Goal: Task Accomplishment & Management: Use online tool/utility

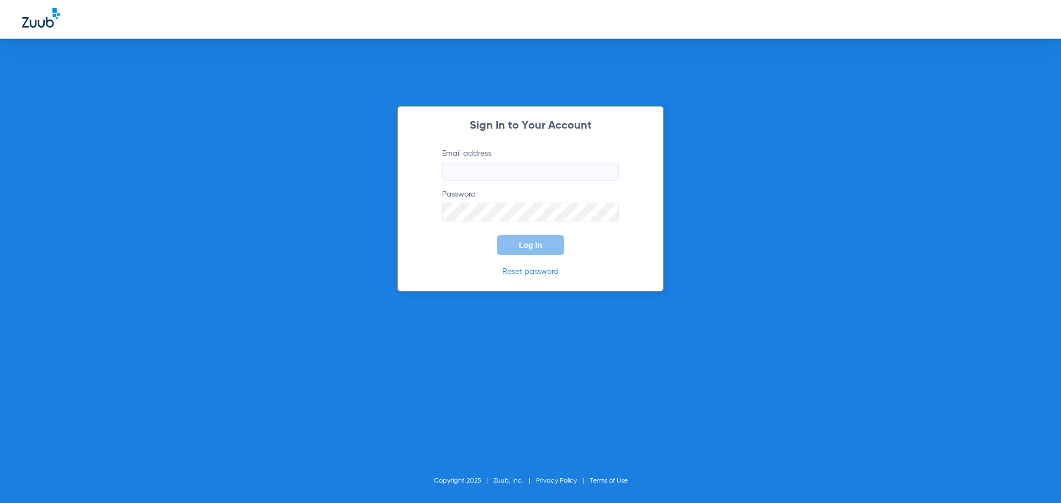
click at [467, 162] on input "Email address" at bounding box center [530, 171] width 177 height 19
type input "[EMAIL_ADDRESS][DOMAIN_NAME]"
click at [658, 281] on div "Sign In to Your Account Email address [EMAIL_ADDRESS][DOMAIN_NAME] Password Log…" at bounding box center [530, 199] width 266 height 186
click at [529, 244] on span "Log In" at bounding box center [530, 245] width 23 height 9
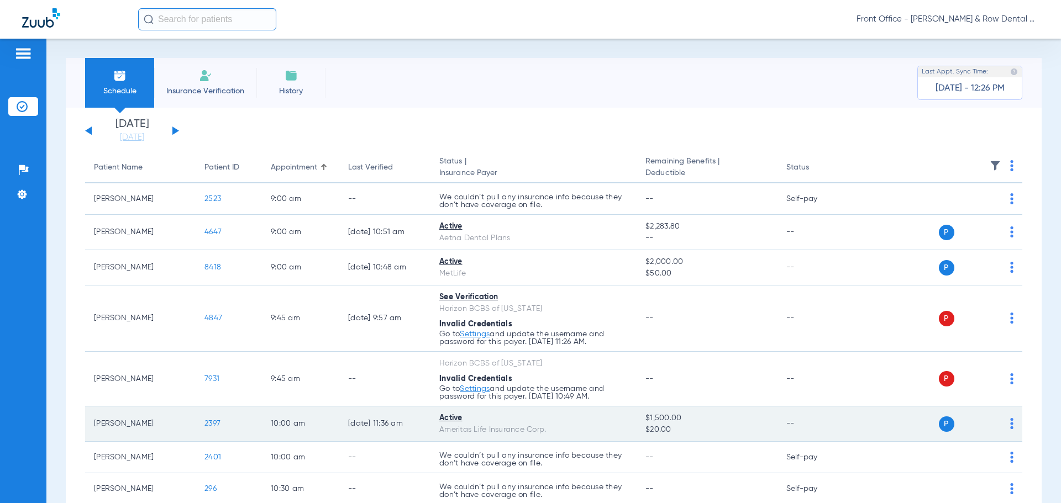
click at [218, 424] on span "2397" at bounding box center [212, 424] width 16 height 8
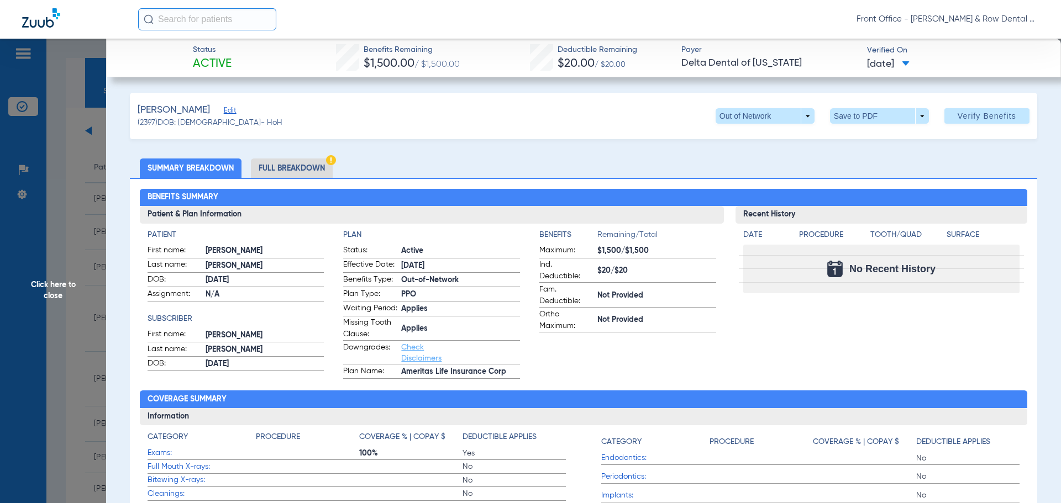
click at [233, 113] on span "Edit" at bounding box center [229, 112] width 10 height 10
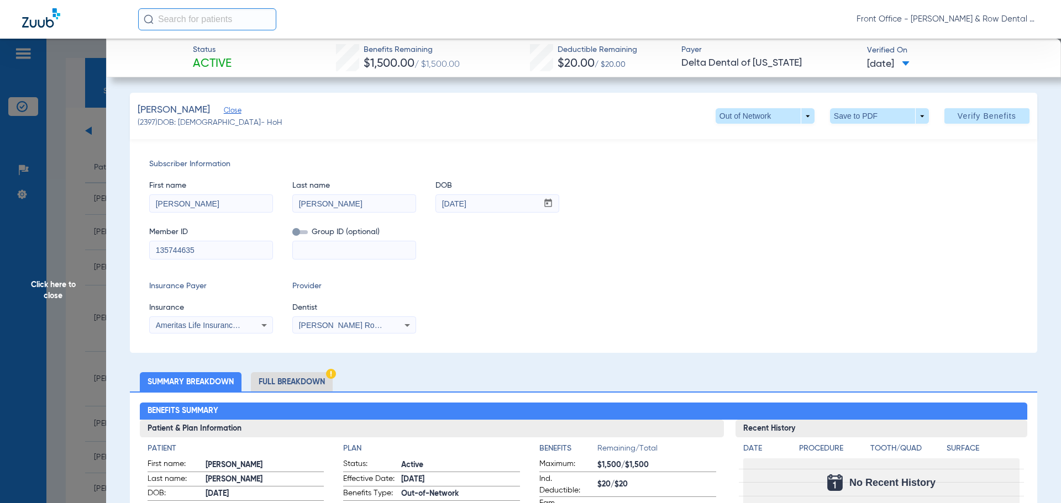
click at [52, 293] on span "Click here to close" at bounding box center [53, 290] width 106 height 503
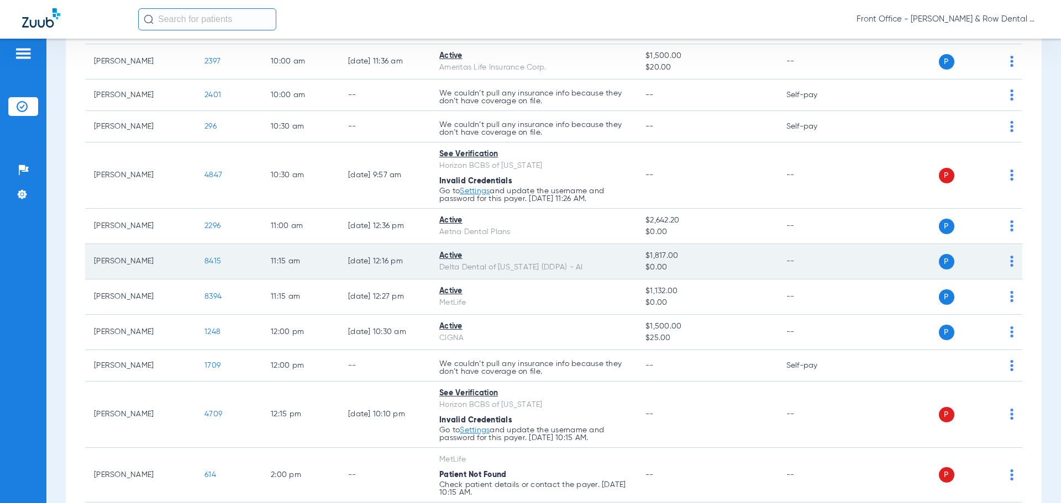
scroll to position [387, 0]
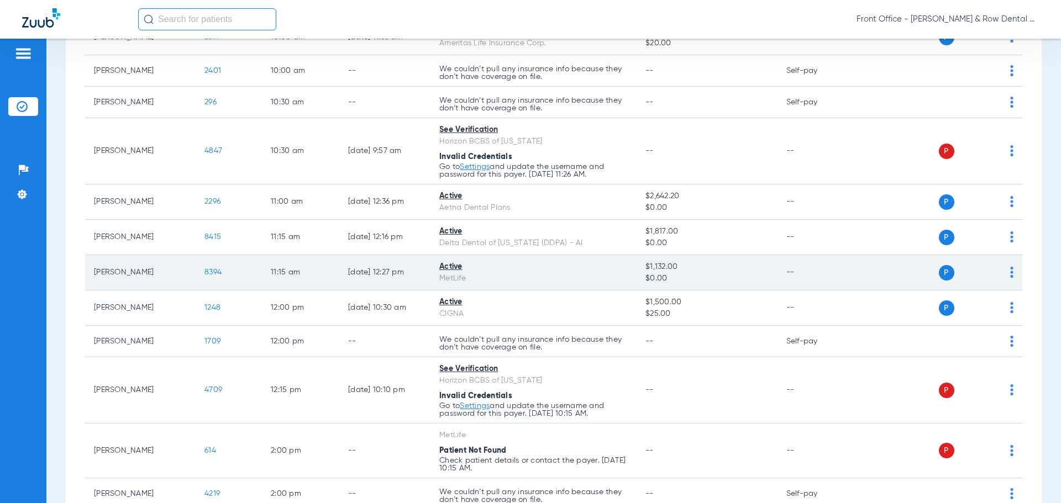
click at [212, 272] on span "8394" at bounding box center [212, 273] width 17 height 8
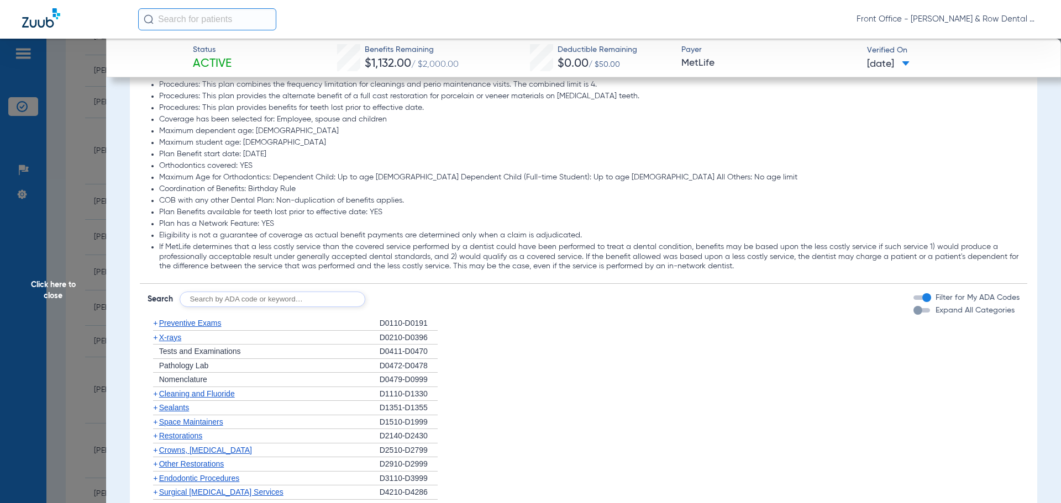
scroll to position [884, 0]
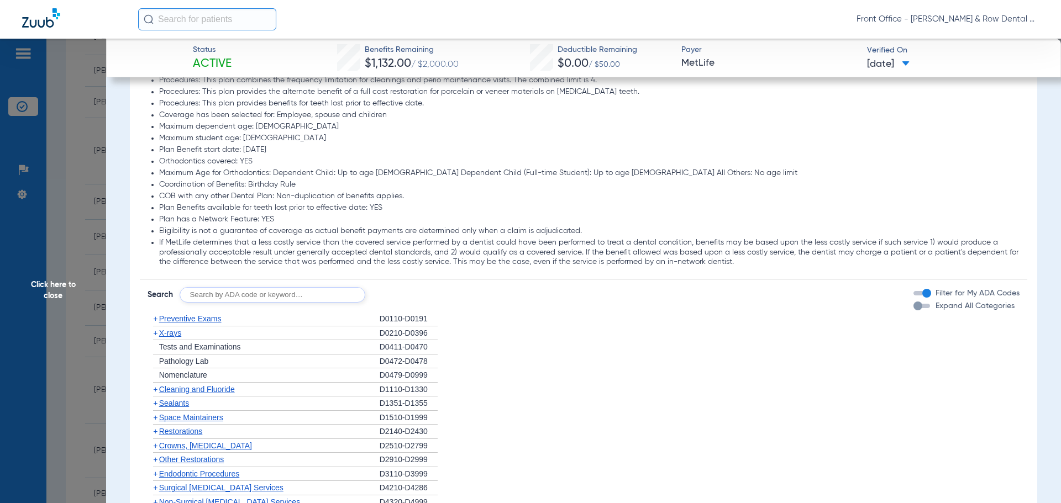
click at [156, 389] on span "+" at bounding box center [155, 389] width 4 height 9
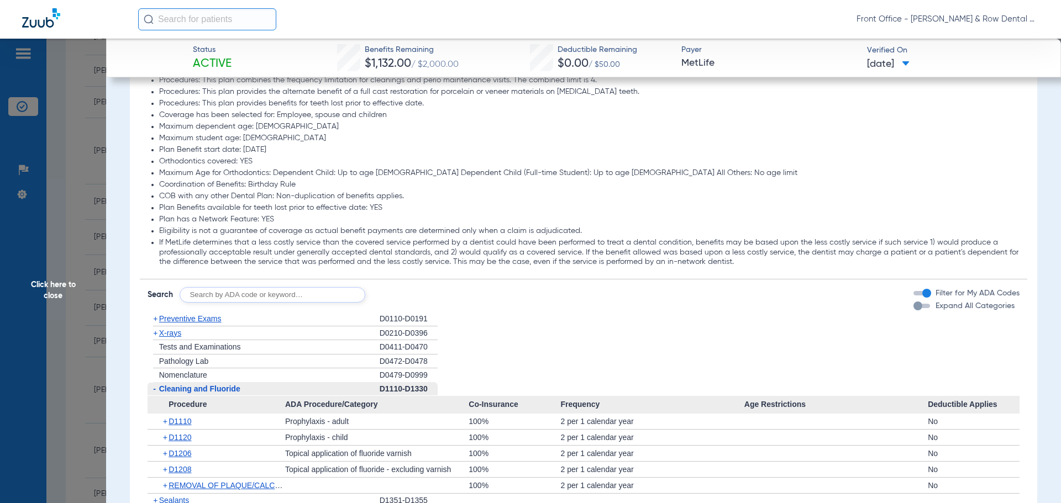
scroll to position [994, 0]
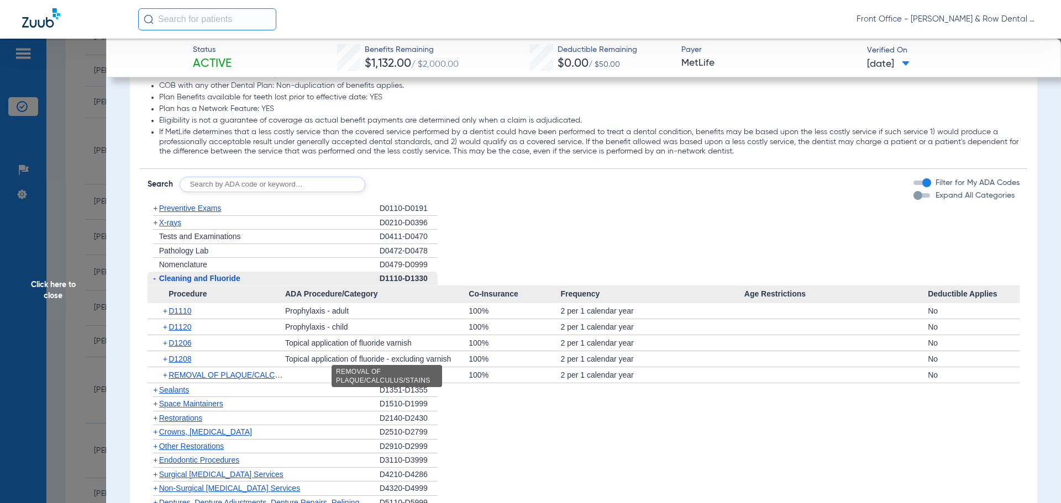
click at [203, 377] on span "REMOVAL OF PLAQUE/CALCULUS/STAINS" at bounding box center [247, 375] width 156 height 9
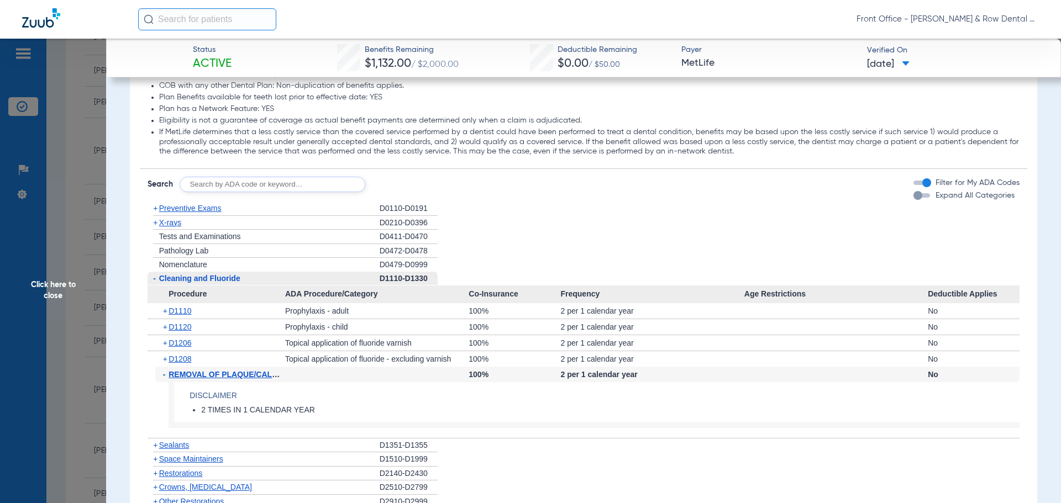
click at [165, 311] on span "+" at bounding box center [166, 310] width 6 height 15
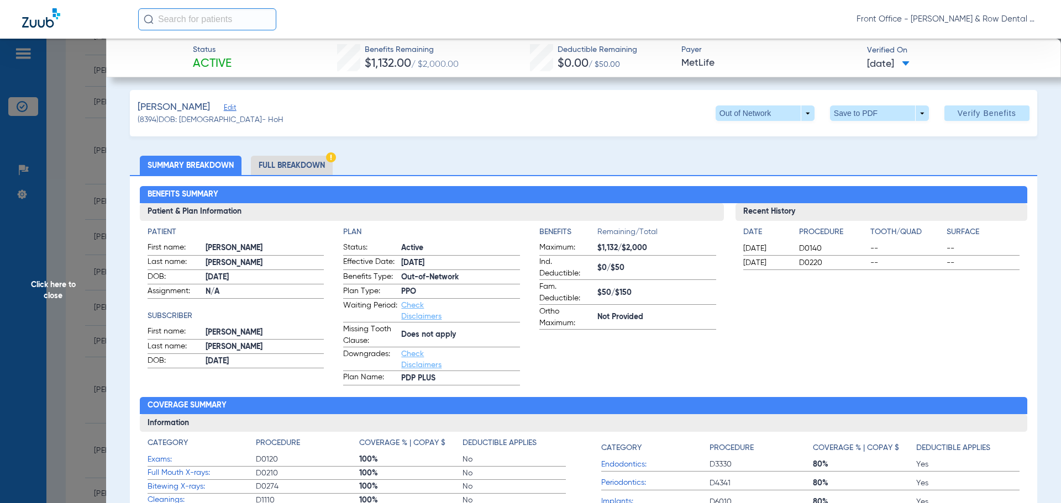
scroll to position [0, 0]
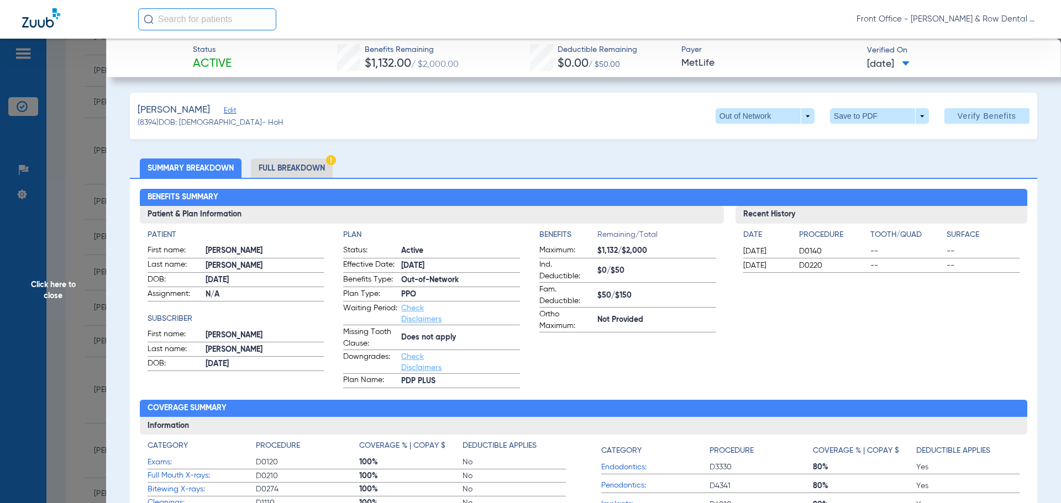
click at [283, 169] on li "Full Breakdown" at bounding box center [292, 168] width 82 height 19
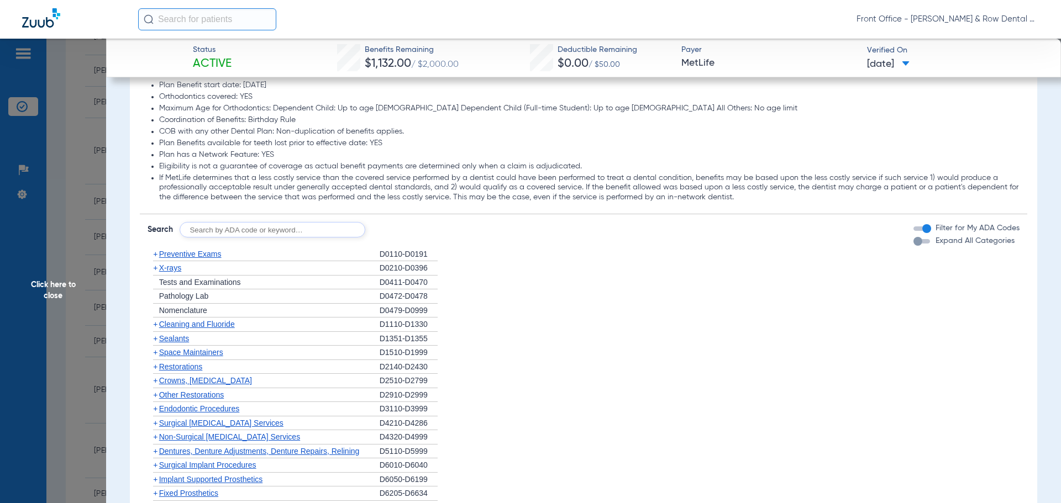
scroll to position [1326, 0]
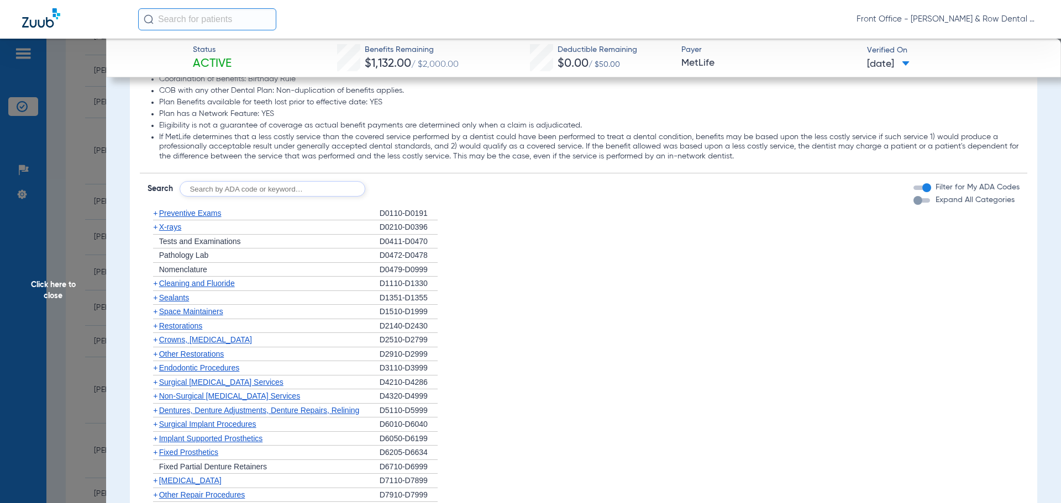
click at [155, 284] on span "+" at bounding box center [155, 283] width 4 height 9
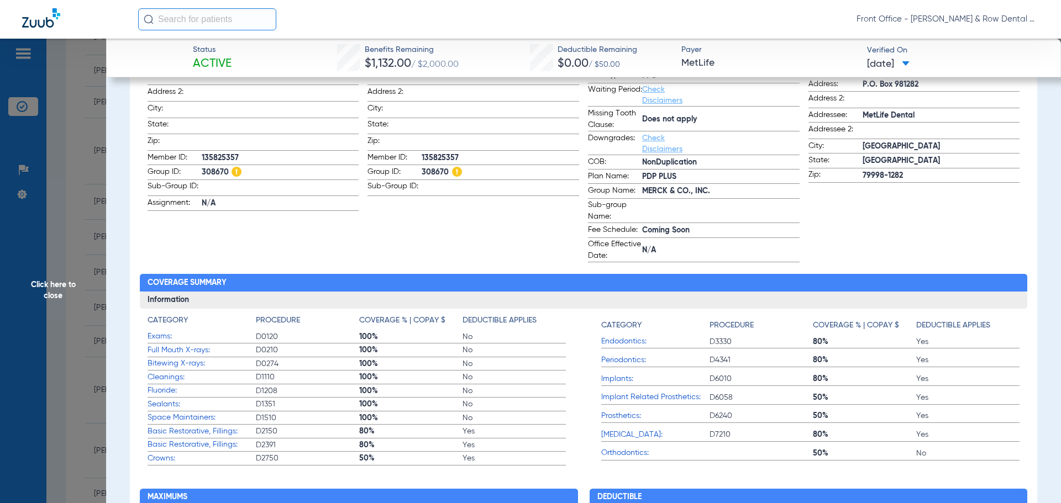
scroll to position [304, 0]
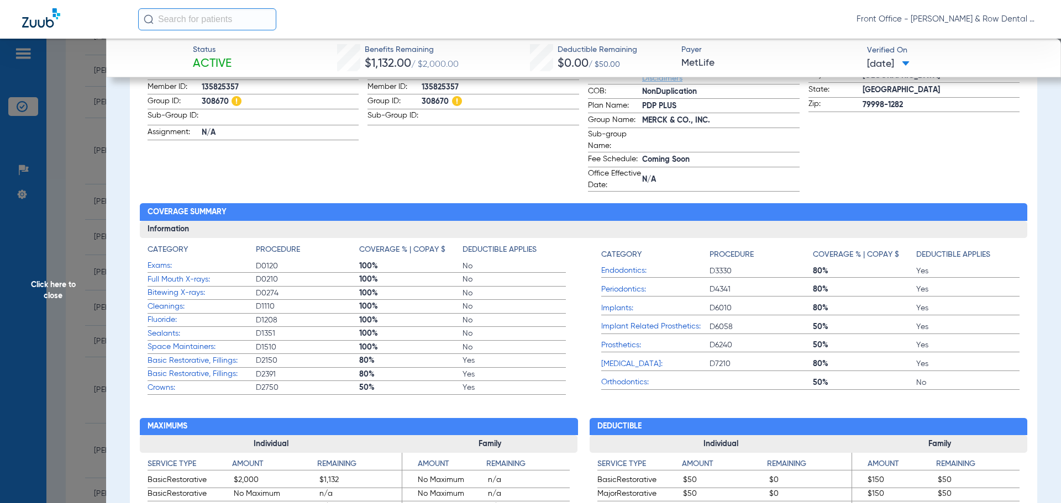
click at [172, 281] on span "Full Mouth X-rays:" at bounding box center [202, 280] width 108 height 12
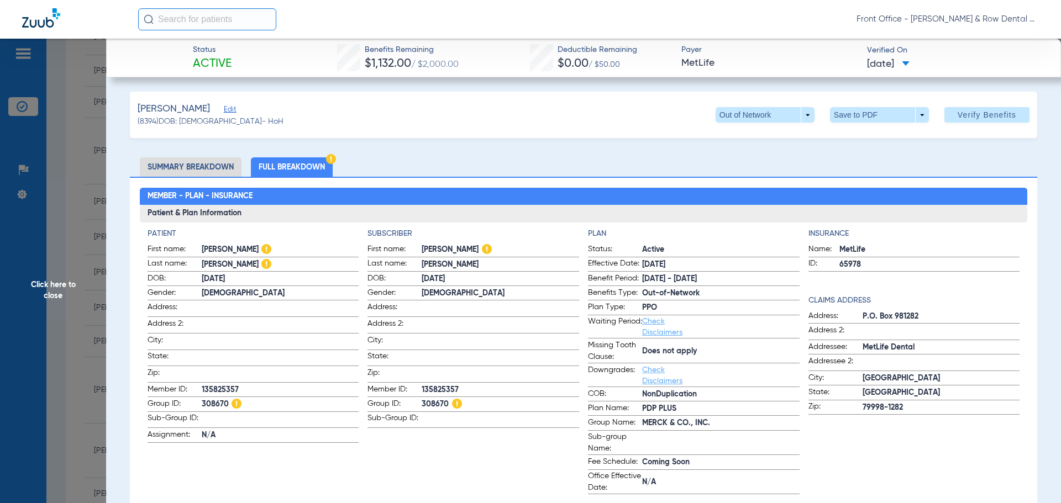
scroll to position [0, 0]
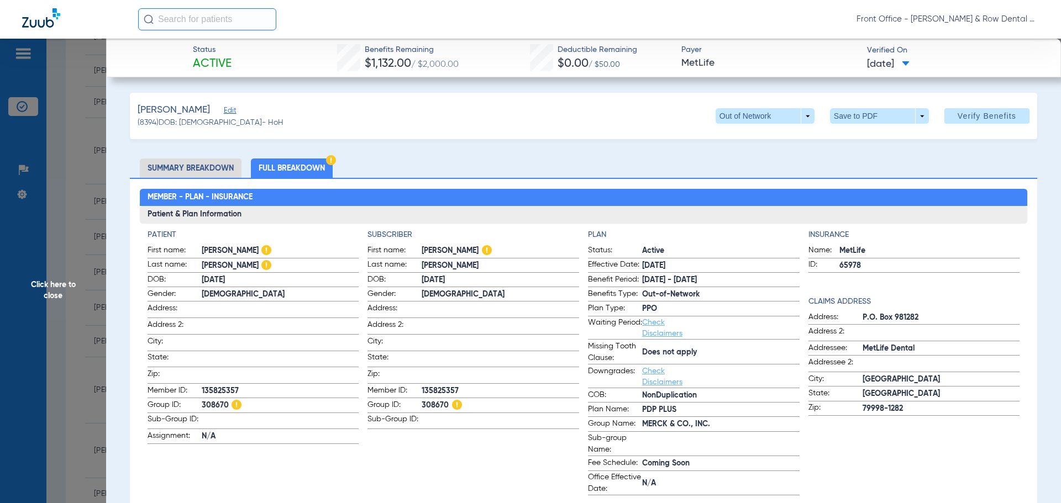
click at [418, 452] on app-subscriber-information "Subscriber First name: [PERSON_NAME] Last name: [PERSON_NAME]: [DEMOGRAPHIC_DAT…" at bounding box center [473, 362] width 212 height 266
click at [55, 292] on span "Click here to close" at bounding box center [53, 290] width 106 height 503
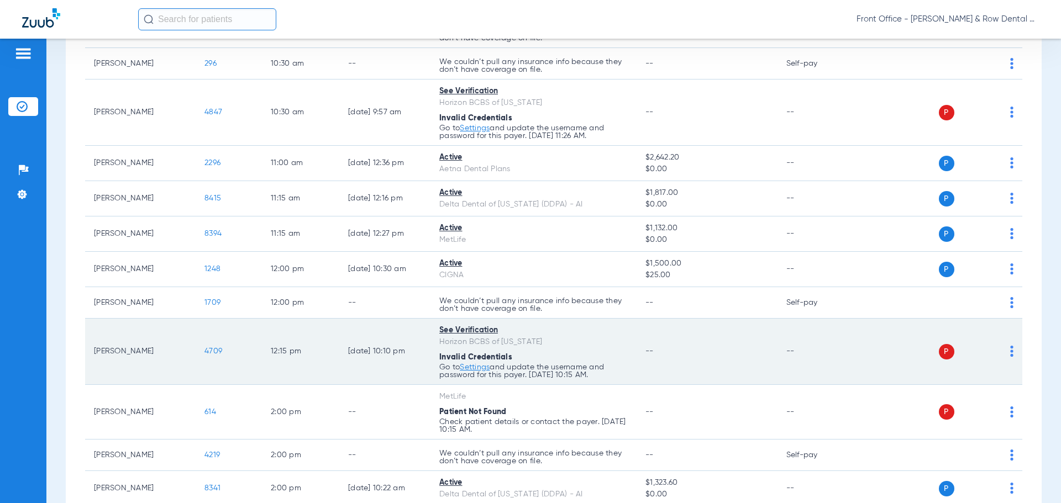
scroll to position [497, 0]
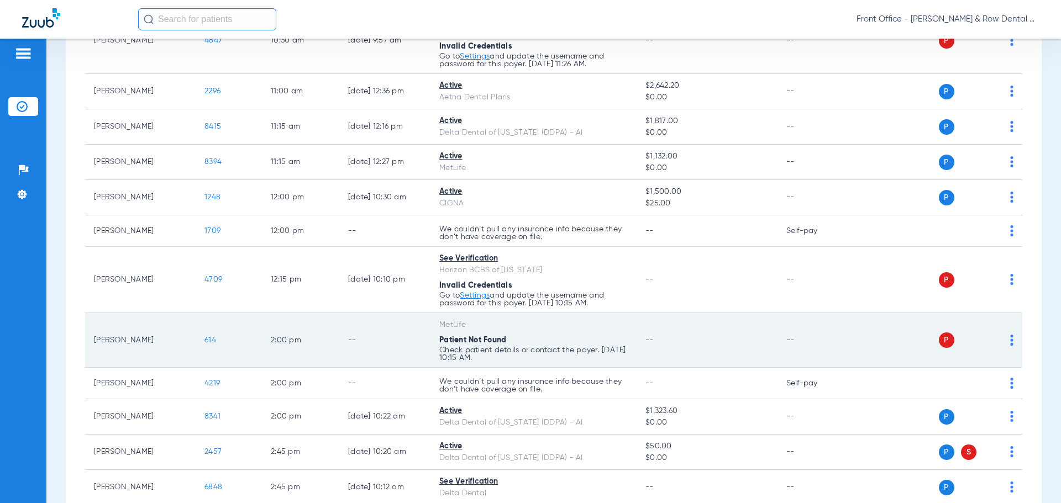
click at [210, 341] on span "614" at bounding box center [210, 340] width 12 height 8
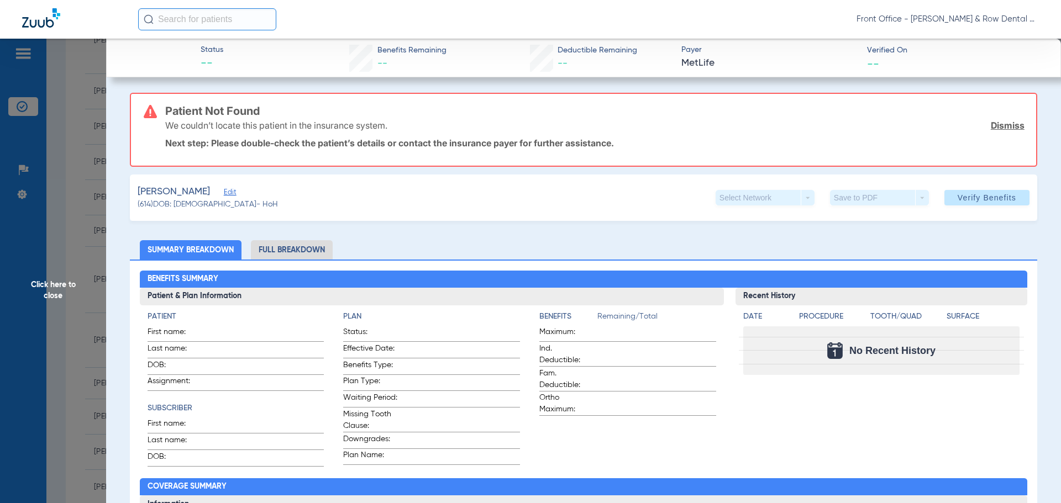
click at [61, 291] on span "Click here to close" at bounding box center [53, 290] width 106 height 503
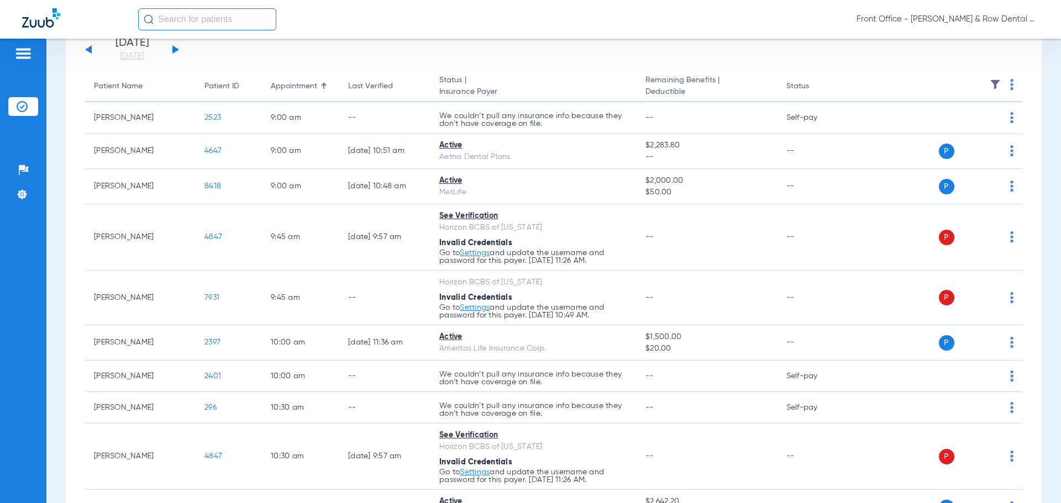
scroll to position [0, 0]
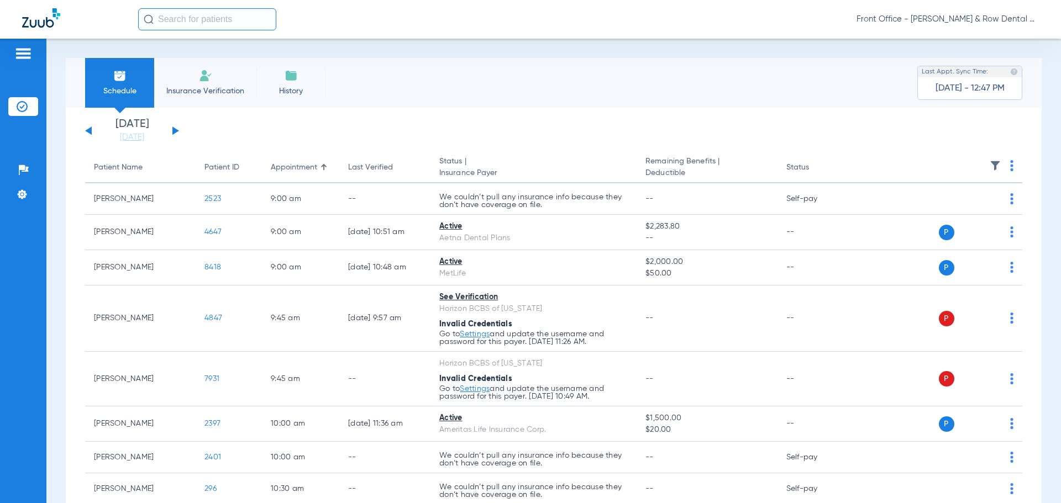
click at [1010, 171] on img at bounding box center [1011, 165] width 3 height 11
click at [953, 207] on span "Verify All" at bounding box center [960, 210] width 69 height 8
